Goal: Task Accomplishment & Management: Use online tool/utility

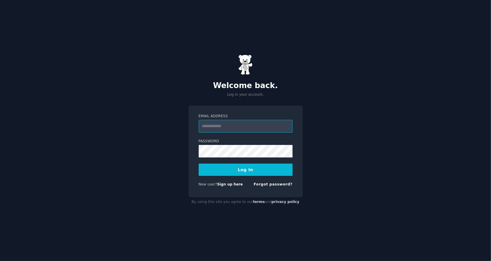
click at [235, 130] on input "Email Address" at bounding box center [246, 126] width 94 height 13
click at [234, 127] on input "Email Address" at bounding box center [246, 126] width 94 height 13
click at [246, 131] on input "Email Address" at bounding box center [246, 126] width 94 height 13
click at [248, 122] on input "Email Address" at bounding box center [246, 126] width 94 height 13
paste input "**********"
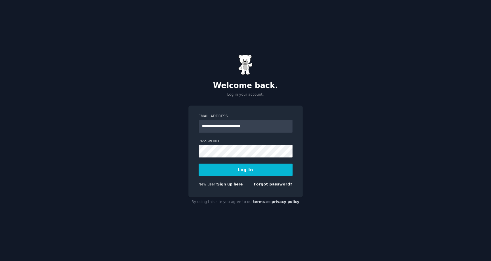
click at [293, 138] on div "**********" at bounding box center [245, 152] width 114 height 92
click at [254, 165] on div "Logging In..." at bounding box center [246, 170] width 94 height 12
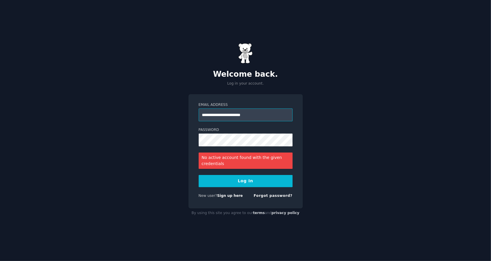
click at [257, 112] on input "**********" at bounding box center [246, 115] width 94 height 13
drag, startPoint x: 258, startPoint y: 112, endPoint x: 185, endPoint y: 110, distance: 73.5
click at [185, 110] on div "**********" at bounding box center [245, 130] width 491 height 261
type input "**********"
click at [199, 175] on button "Log In" at bounding box center [246, 181] width 94 height 12
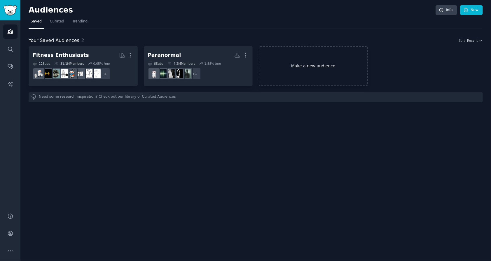
click at [300, 67] on link "Make a new audience" at bounding box center [313, 66] width 109 height 40
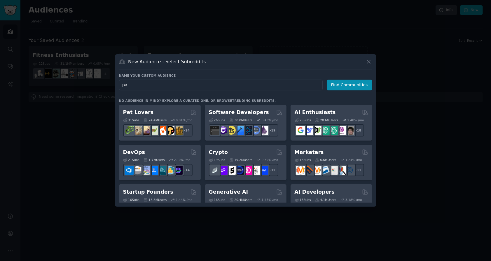
type input "p"
type input "House Painter"
click button "Find Communities" at bounding box center [350, 85] width 46 height 11
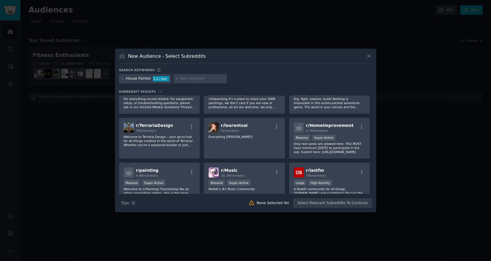
scroll to position [78, 0]
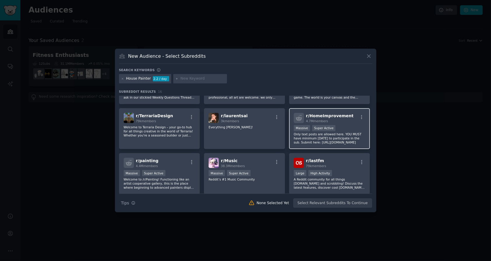
click at [341, 115] on span "r/ HomeImprovement" at bounding box center [330, 115] width 48 height 5
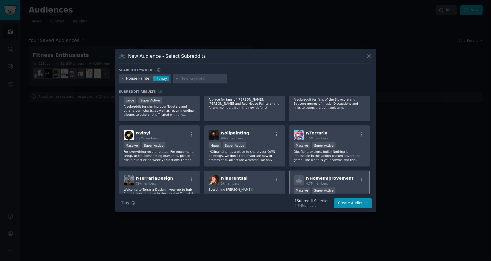
scroll to position [0, 0]
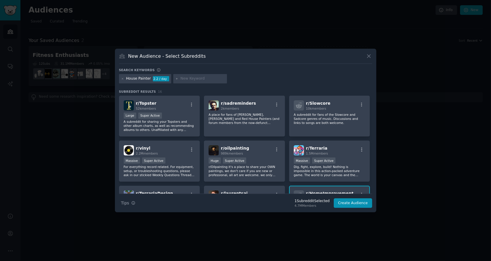
click at [139, 81] on div "House Painter" at bounding box center [138, 78] width 25 height 5
click at [122, 80] on icon at bounding box center [122, 78] width 3 height 3
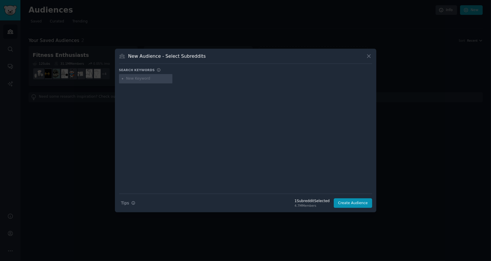
click at [132, 78] on input "text" at bounding box center [148, 78] width 44 height 5
type input "diy"
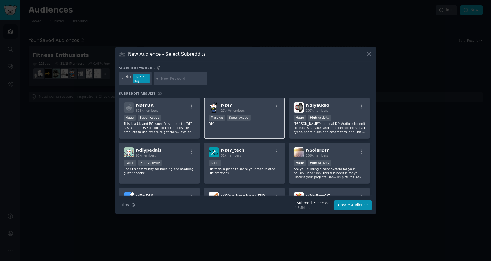
click at [259, 99] on div "r/ DIY 27.4M members >= 95th percentile for submissions / day Massive Super Act…" at bounding box center [244, 118] width 81 height 41
click at [125, 78] on div "diy 1375 / day" at bounding box center [135, 78] width 33 height 13
click at [129, 78] on div "diy" at bounding box center [128, 78] width 5 height 9
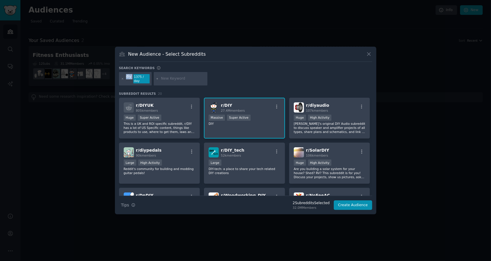
copy div "diy"
click at [122, 79] on icon at bounding box center [122, 78] width 3 height 3
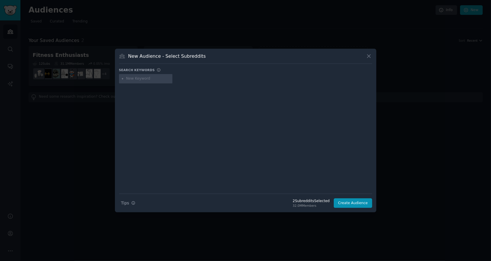
click at [131, 78] on input "text" at bounding box center [148, 78] width 44 height 5
type input "contractors"
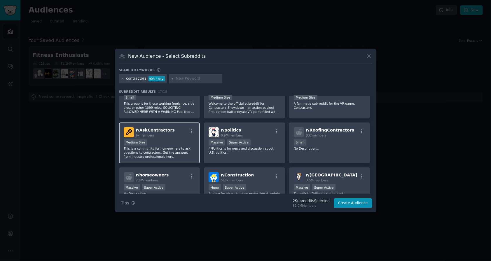
scroll to position [78, 0]
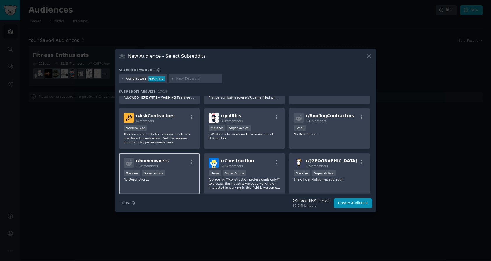
click at [176, 170] on div "Massive Super Active" at bounding box center [160, 173] width 72 height 7
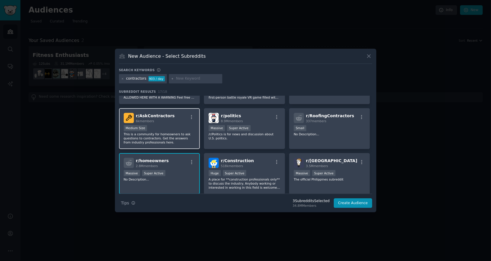
click at [167, 124] on div "r/ AskContractors 6k members Medium Size This is a community for homeowners to …" at bounding box center [159, 128] width 81 height 41
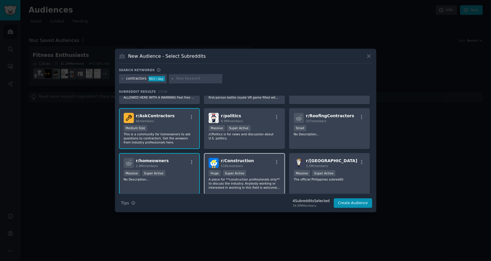
scroll to position [155, 0]
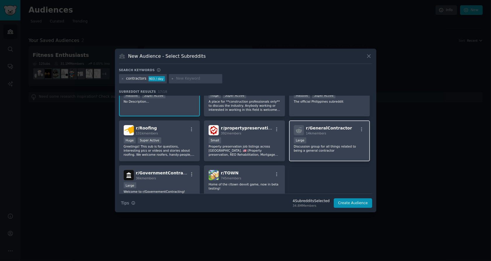
click at [341, 136] on div "r/ GeneralContractor 14k members Large Discussion group for all things related …" at bounding box center [329, 140] width 81 height 41
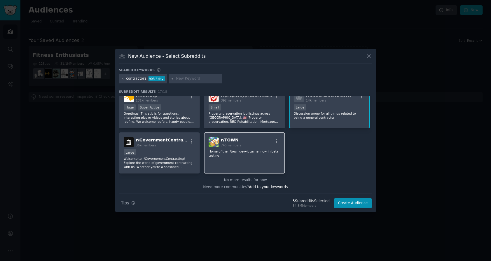
scroll to position [189, 0]
click at [360, 200] on button "Create Audience" at bounding box center [353, 203] width 39 height 10
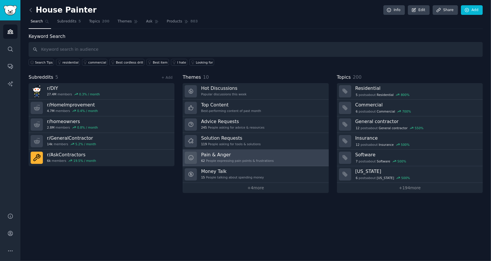
click at [236, 159] on div "62 People expressing pain points & frustrations" at bounding box center [237, 161] width 73 height 4
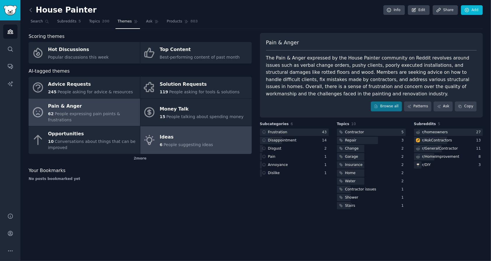
click at [186, 142] on span "People suggesting ideas" at bounding box center [189, 144] width 50 height 5
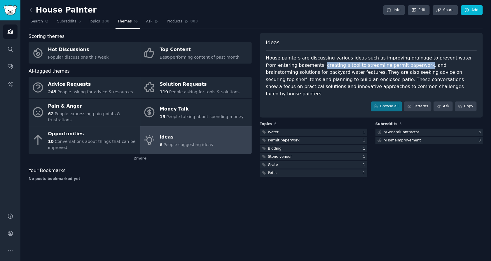
drag, startPoint x: 291, startPoint y: 64, endPoint x: 384, endPoint y: 65, distance: 93.6
click at [384, 65] on div "House painters are discussing various ideas such as improving drainage to preve…" at bounding box center [371, 76] width 211 height 43
copy div "creating a tool to streamline permit paperwork"
click at [30, 13] on link at bounding box center [32, 10] width 7 height 9
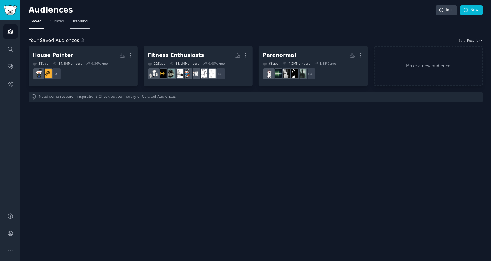
click at [76, 22] on span "Trending" at bounding box center [79, 21] width 15 height 5
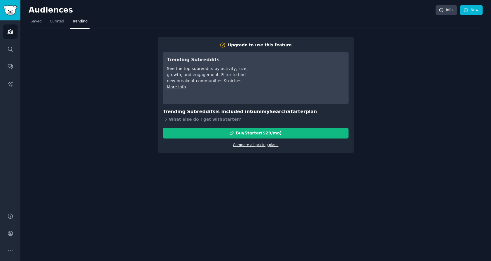
click at [261, 143] on link "Compare all pricing plans" at bounding box center [256, 145] width 46 height 4
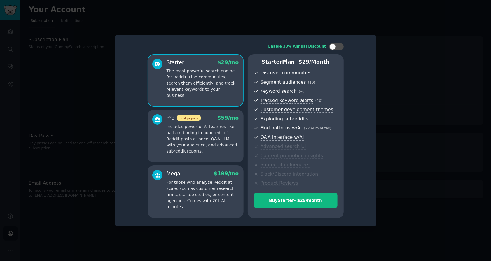
click at [207, 143] on p "Includes powerful AI features like pattern-finding in hundreds of Reddit posts …" at bounding box center [203, 139] width 72 height 31
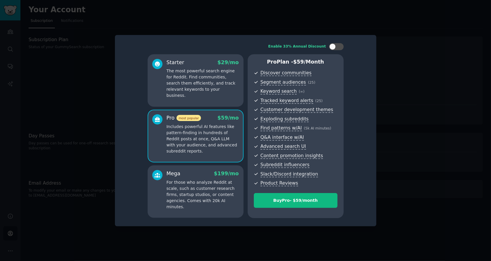
click at [220, 98] on div "Starter $ 29 /mo The most powerful search engine for Reddit. Find communities, …" at bounding box center [196, 80] width 96 height 53
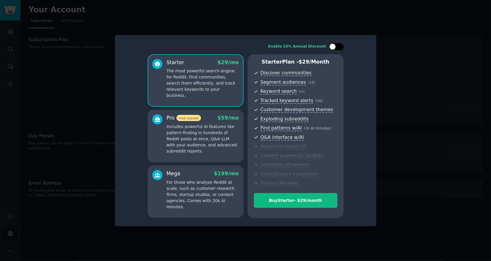
click at [333, 44] on div at bounding box center [332, 46] width 6 height 6
checkbox input "true"
click at [229, 131] on p "Includes powerful AI features like pattern-finding in hundreds of Reddit posts …" at bounding box center [203, 139] width 72 height 31
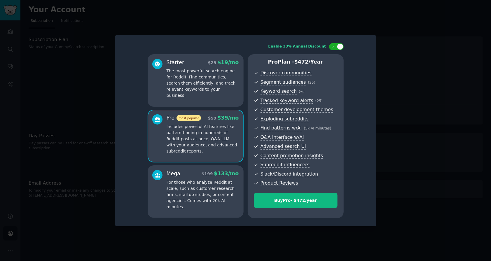
click at [207, 82] on p "The most powerful search engine for Reddit. Find communities, search them effic…" at bounding box center [203, 83] width 72 height 31
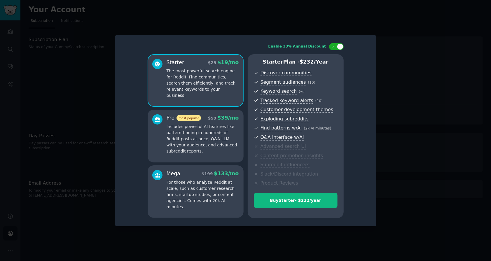
click at [212, 143] on p "Includes powerful AI features like pattern-finding in hundreds of Reddit posts …" at bounding box center [203, 139] width 72 height 31
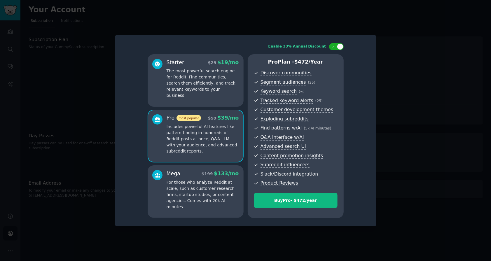
click at [197, 184] on p "For those who analyze Reddit at scale, such as customer research firms, startup…" at bounding box center [203, 194] width 72 height 31
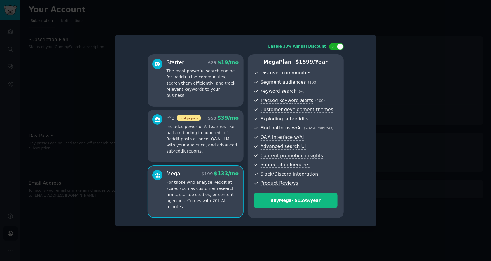
click at [211, 85] on p "The most powerful search engine for Reddit. Find communities, search them effic…" at bounding box center [203, 83] width 72 height 31
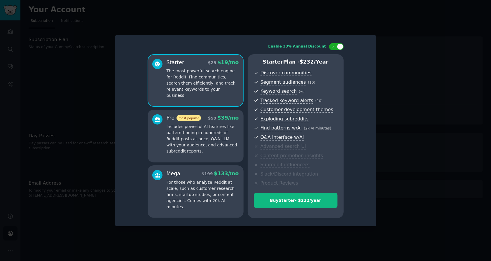
click at [78, 98] on div at bounding box center [245, 130] width 491 height 261
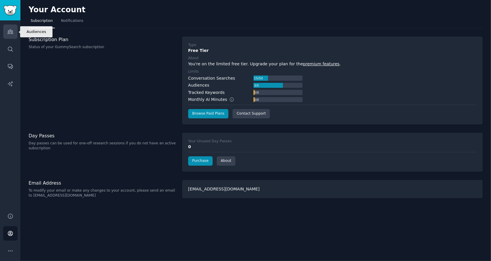
click at [13, 28] on link "Audiences" at bounding box center [10, 32] width 14 height 14
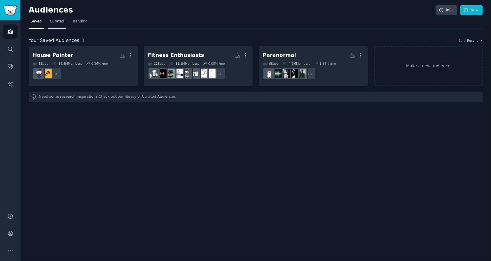
click at [56, 21] on span "Curated" at bounding box center [57, 21] width 14 height 5
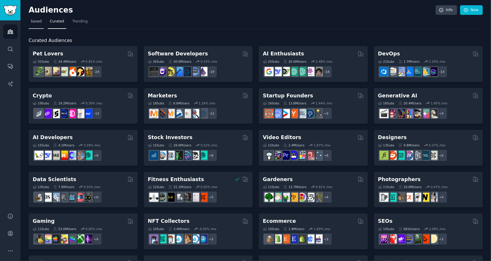
click at [32, 21] on span "Saved" at bounding box center [36, 21] width 11 height 5
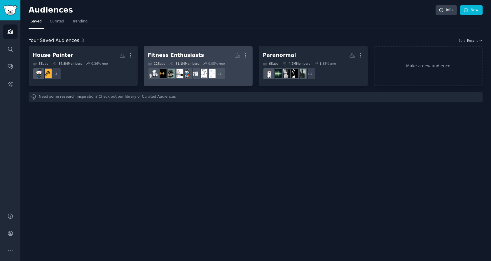
click at [181, 50] on link "Fitness Enthusiasts More 12 Sub s 31.1M Members 0.05 % /mo + 4" at bounding box center [198, 66] width 109 height 40
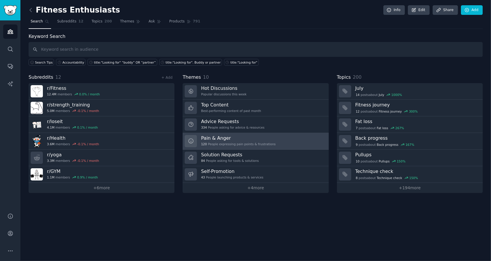
click at [239, 138] on h3 "Pain & Anger" at bounding box center [238, 138] width 75 height 6
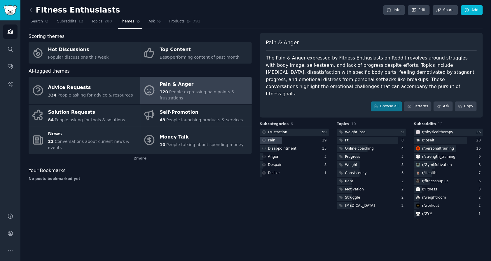
click at [271, 138] on div "Pain" at bounding box center [272, 140] width 8 height 5
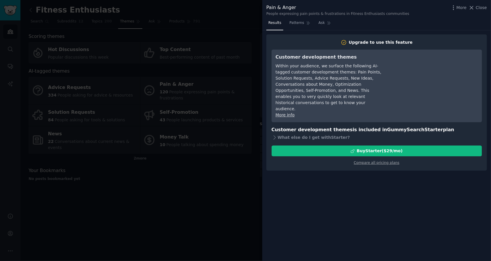
click at [478, 6] on span "Close" at bounding box center [481, 8] width 11 height 6
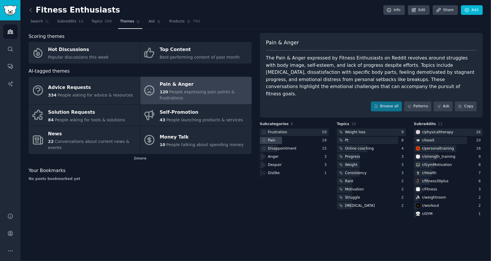
click at [265, 138] on icon at bounding box center [264, 140] width 4 height 4
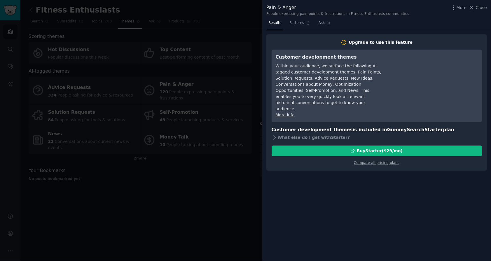
click at [222, 207] on div at bounding box center [245, 130] width 491 height 261
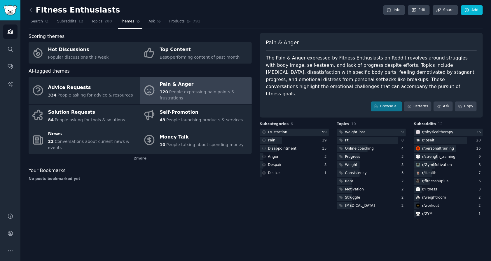
click at [204, 91] on span "People expressing pain points & frustrations" at bounding box center [197, 95] width 75 height 11
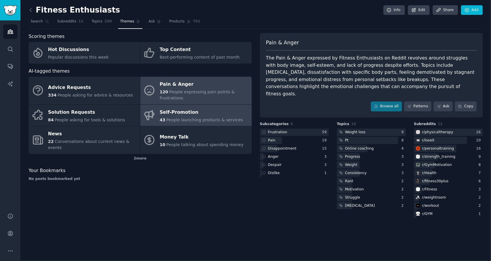
click at [195, 108] on div "Self-Promotion" at bounding box center [201, 112] width 83 height 9
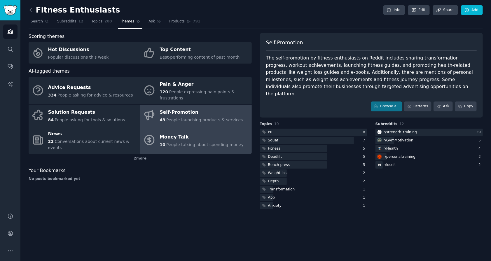
click at [181, 142] on span "People talking about spending money" at bounding box center [204, 144] width 77 height 5
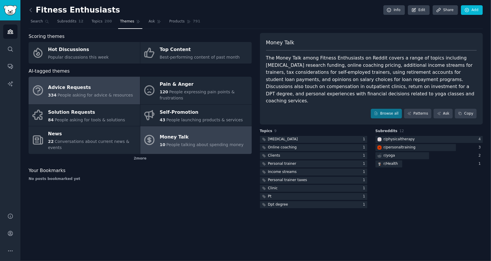
click at [105, 88] on div "Advice Requests" at bounding box center [90, 87] width 85 height 9
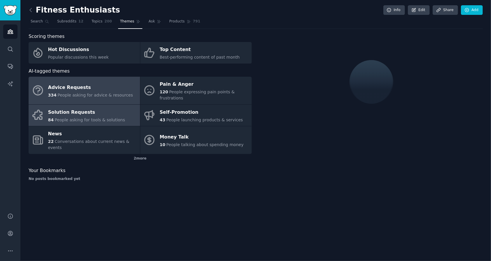
click at [89, 108] on div "Solution Requests" at bounding box center [86, 112] width 77 height 9
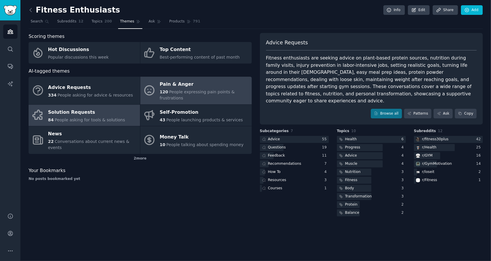
click at [203, 90] on span "People expressing pain points & frustrations" at bounding box center [197, 95] width 75 height 11
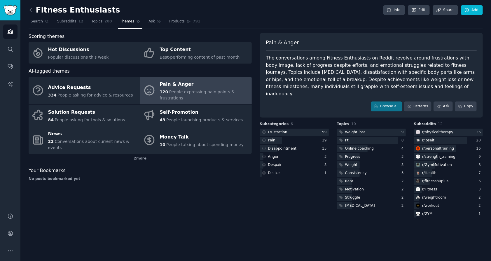
drag, startPoint x: 265, startPoint y: 40, endPoint x: 373, endPoint y: 85, distance: 117.1
click at [373, 85] on div "Pain & Anger The conversations among Fitness Enthusiasts on Reddit revolve arou…" at bounding box center [371, 75] width 223 height 85
copy div "Pain & Anger The conversations among Fitness Enthusiasts on Reddit revolve arou…"
